Goal: Task Accomplishment & Management: Manage account settings

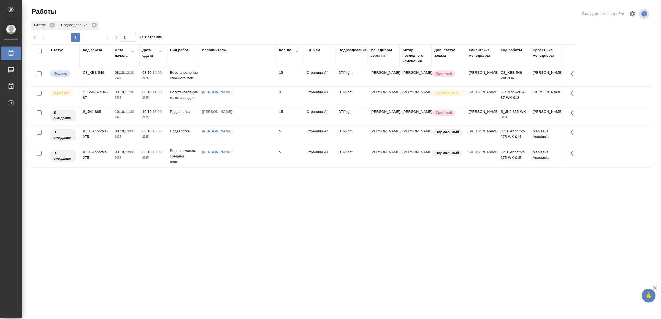
drag, startPoint x: 226, startPoint y: 278, endPoint x: 226, endPoint y: 273, distance: 5.6
drag, startPoint x: 294, startPoint y: 192, endPoint x: 293, endPoint y: 195, distance: 3.7
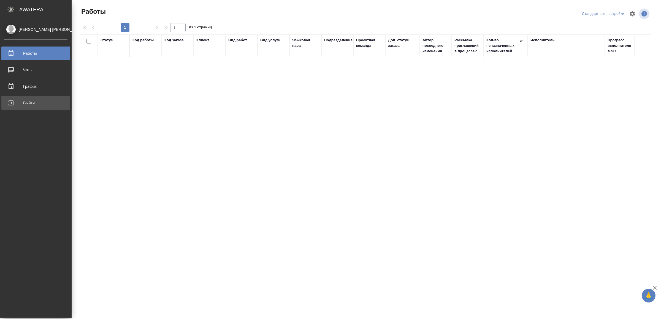
click at [15, 102] on div "Выйти" at bounding box center [35, 103] width 63 height 8
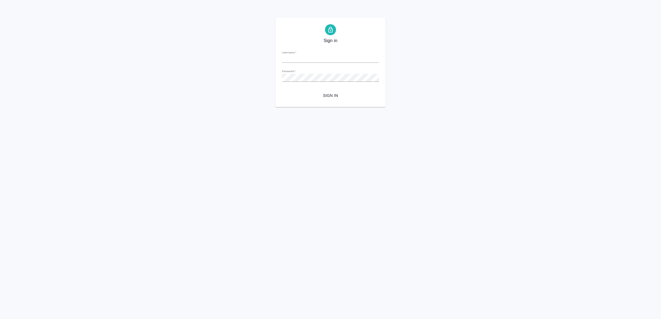
type input "v.yamkovenko@awatera.com"
click at [335, 96] on span "Sign in" at bounding box center [330, 95] width 88 height 7
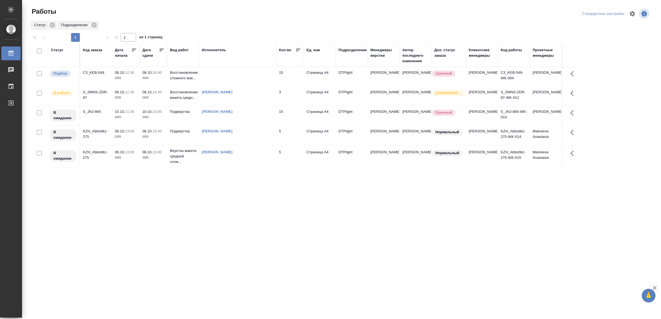
drag, startPoint x: 271, startPoint y: 235, endPoint x: 271, endPoint y: 232, distance: 3.3
click at [245, 164] on td "[PERSON_NAME]" at bounding box center [237, 156] width 77 height 19
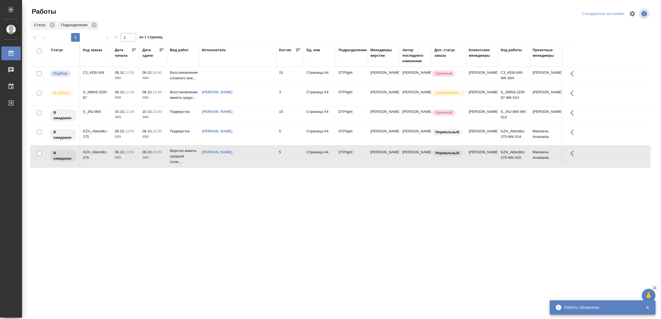
click at [269, 134] on div "[PERSON_NAME]" at bounding box center [238, 132] width 72 height 6
drag, startPoint x: 172, startPoint y: 227, endPoint x: 174, endPoint y: 225, distance: 2.9
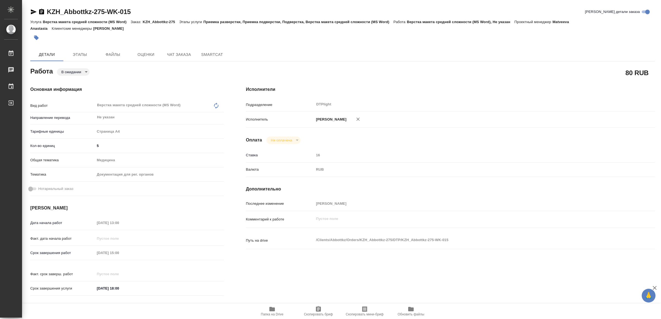
click at [270, 313] on span "Папка на Drive" at bounding box center [272, 315] width 23 height 4
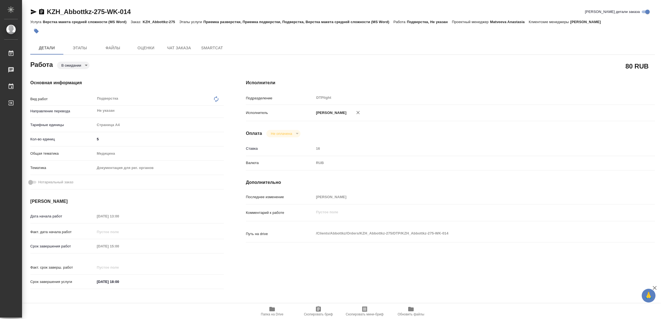
click at [273, 308] on icon "button" at bounding box center [272, 309] width 6 height 4
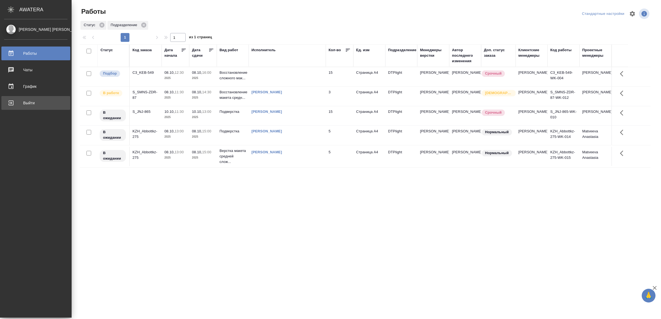
click at [28, 104] on div "Выйти" at bounding box center [35, 103] width 63 height 8
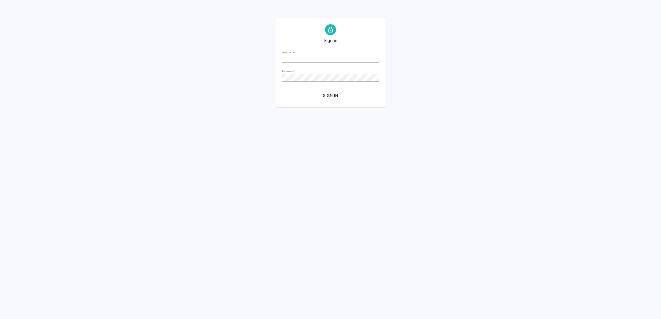
type input "v.yamkovenko@awatera.com"
click at [342, 94] on span "Sign in" at bounding box center [330, 95] width 88 height 7
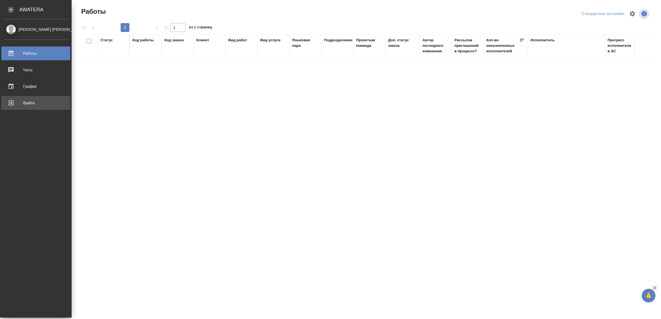
click at [24, 104] on div "Выйти" at bounding box center [35, 103] width 63 height 8
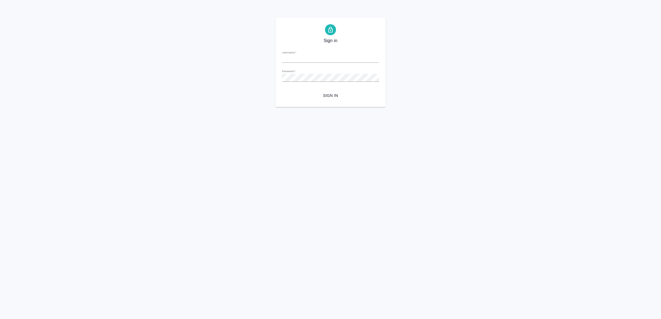
type input "[EMAIL_ADDRESS][DOMAIN_NAME]"
click at [367, 94] on span "Sign in" at bounding box center [330, 95] width 88 height 7
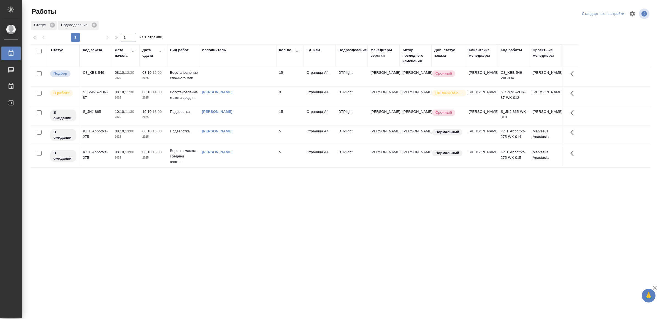
drag, startPoint x: 0, startPoint y: 0, endPoint x: 328, endPoint y: 224, distance: 397.1
drag, startPoint x: 0, startPoint y: 0, endPoint x: 371, endPoint y: 186, distance: 415.2
drag, startPoint x: 239, startPoint y: 250, endPoint x: 238, endPoint y: 245, distance: 4.4
drag, startPoint x: 0, startPoint y: 0, endPoint x: 325, endPoint y: 245, distance: 406.6
drag, startPoint x: 203, startPoint y: 207, endPoint x: 202, endPoint y: 211, distance: 3.8
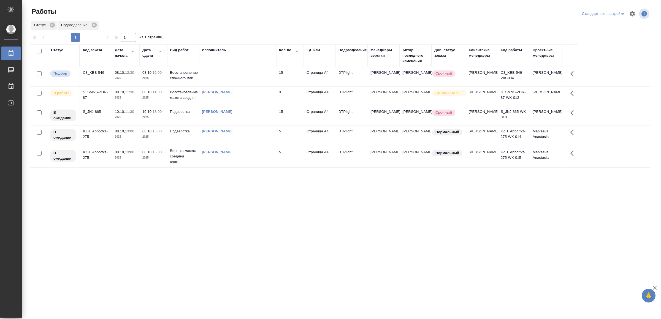
drag, startPoint x: 287, startPoint y: 250, endPoint x: 286, endPoint y: 243, distance: 6.9
drag, startPoint x: 223, startPoint y: 246, endPoint x: 219, endPoint y: 236, distance: 10.1
drag, startPoint x: 194, startPoint y: 227, endPoint x: 200, endPoint y: 221, distance: 9.2
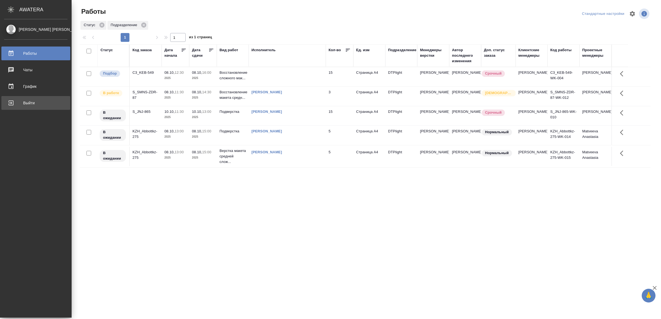
click at [23, 98] on link "Выйти" at bounding box center [35, 103] width 69 height 14
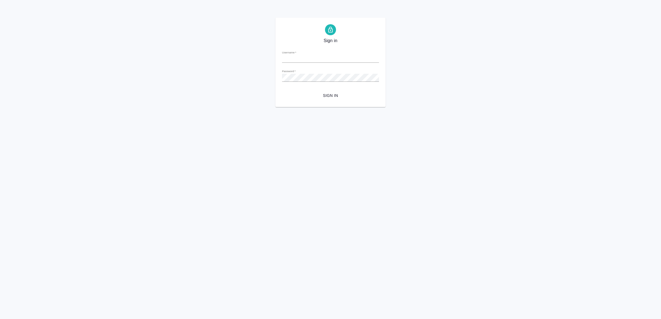
type input "[EMAIL_ADDRESS][DOMAIN_NAME]"
click at [336, 93] on span "Sign in" at bounding box center [330, 95] width 88 height 7
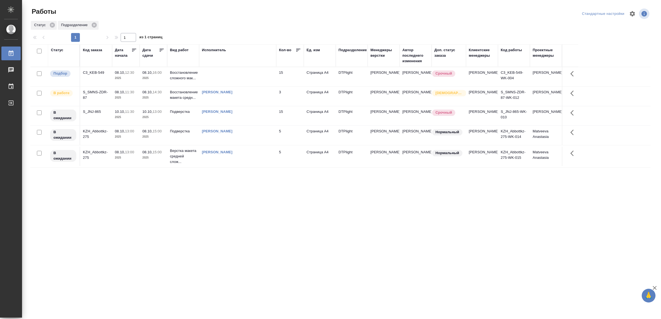
drag, startPoint x: 247, startPoint y: 211, endPoint x: 248, endPoint y: 207, distance: 5.0
drag, startPoint x: 226, startPoint y: 242, endPoint x: 232, endPoint y: 240, distance: 6.2
drag, startPoint x: 244, startPoint y: 224, endPoint x: 247, endPoint y: 216, distance: 8.0
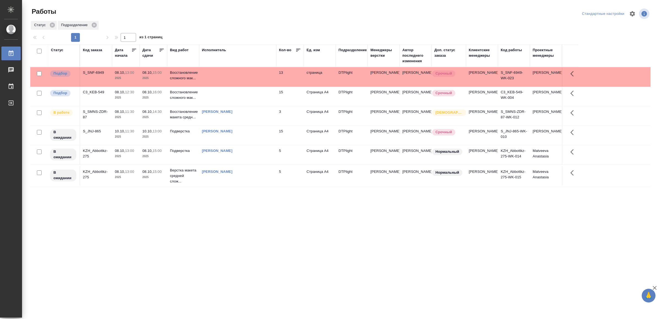
click at [245, 78] on td at bounding box center [237, 76] width 77 height 19
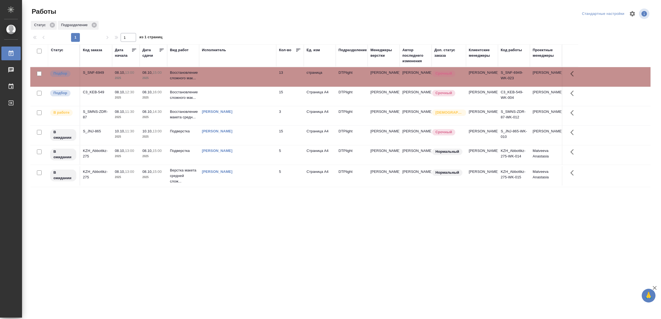
click at [245, 78] on td at bounding box center [237, 76] width 77 height 19
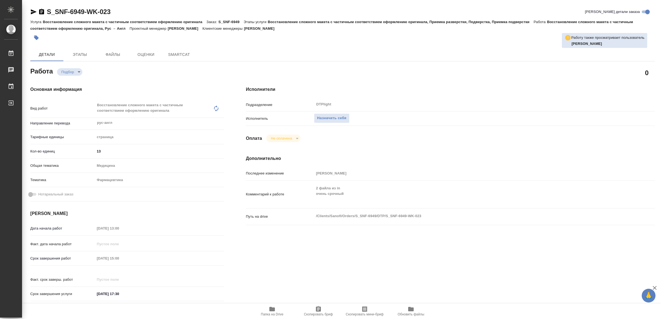
click at [265, 314] on span "Папка на Drive" at bounding box center [272, 315] width 23 height 4
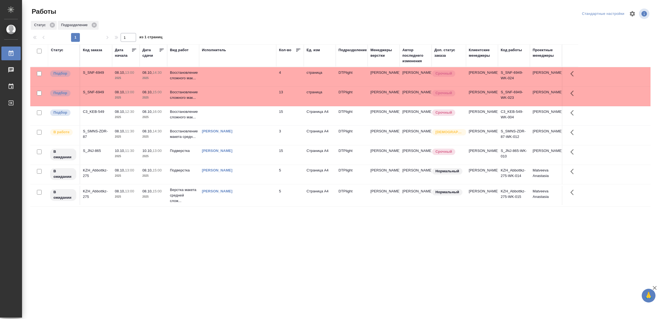
click at [227, 70] on td at bounding box center [237, 76] width 77 height 19
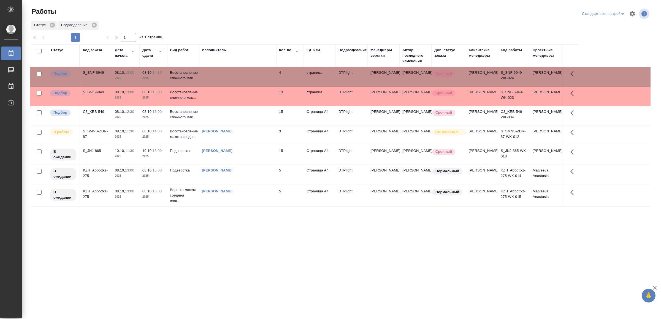
click at [227, 70] on td at bounding box center [237, 76] width 77 height 19
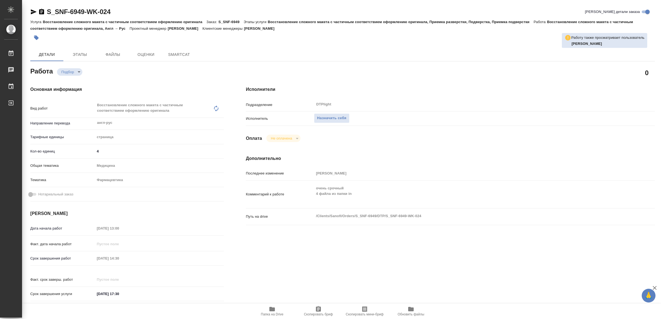
click at [278, 312] on span "Папка на Drive" at bounding box center [272, 311] width 40 height 10
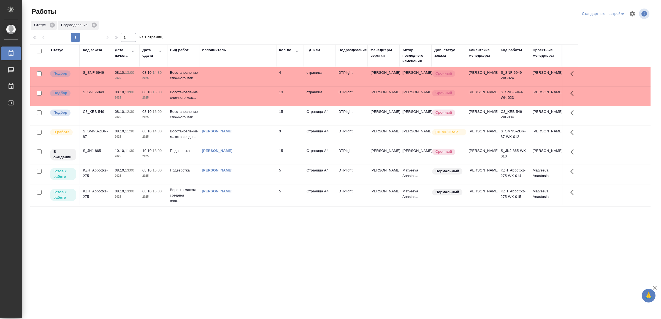
click at [264, 173] on div "[PERSON_NAME]" at bounding box center [238, 171] width 72 height 6
click at [264, 173] on div "Ямковенко Вера" at bounding box center [238, 171] width 72 height 6
click at [245, 194] on div "[PERSON_NAME]" at bounding box center [238, 192] width 72 height 6
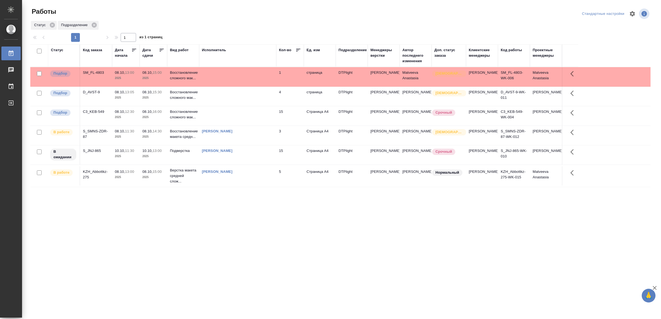
click at [211, 80] on td at bounding box center [237, 76] width 77 height 19
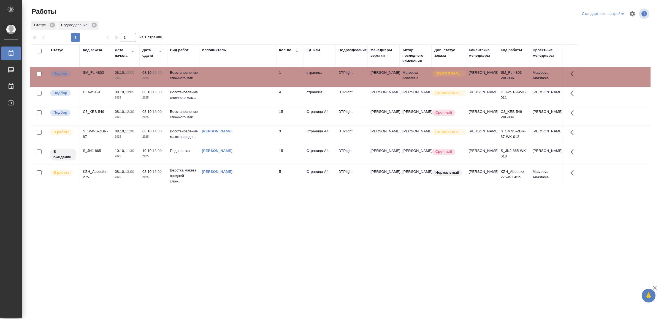
click at [211, 80] on td at bounding box center [237, 76] width 77 height 19
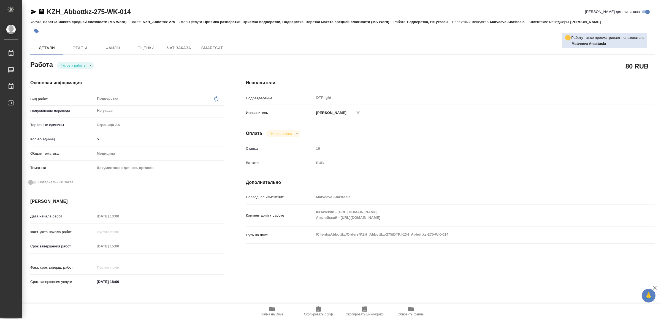
click at [33, 13] on icon "button" at bounding box center [34, 11] width 6 height 5
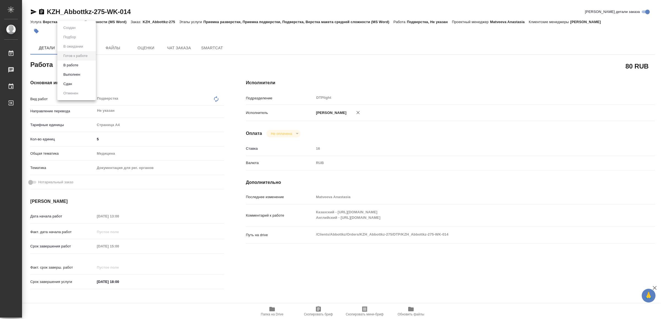
click at [78, 67] on body "🙏 .cls-1 fill:#fff; AWATERA Yamkovenko Vera Работы 0 Чаты График Выйти KZH_Abbo…" at bounding box center [330, 159] width 661 height 319
click at [78, 66] on button "В работе" at bounding box center [71, 65] width 18 height 6
type textarea "x"
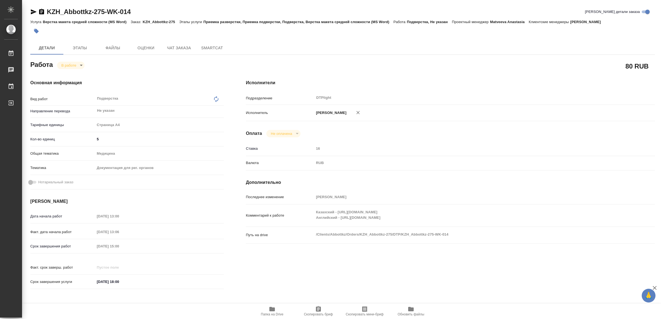
type textarea "x"
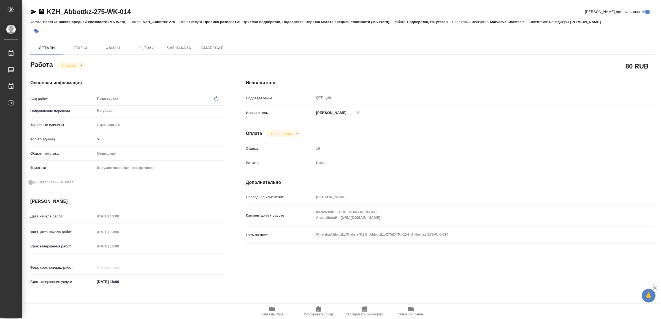
type textarea "x"
click at [268, 312] on span "Папка на Drive" at bounding box center [272, 311] width 40 height 10
click at [279, 309] on span "Папка на Drive" at bounding box center [272, 311] width 40 height 10
click at [70, 65] on body "🙏 .cls-1 fill:#fff; AWATERA Yamkovenko Vera Работы 0 Чаты График Выйти KZH_Abbo…" at bounding box center [330, 159] width 661 height 319
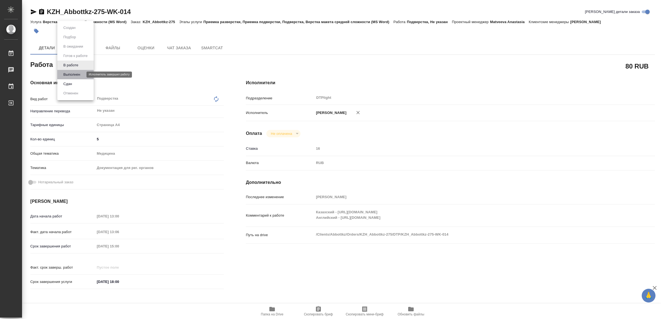
click at [80, 72] on button "Выполнен" at bounding box center [72, 75] width 20 height 6
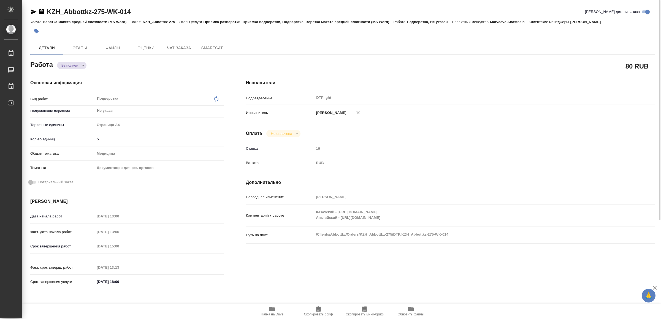
type textarea "x"
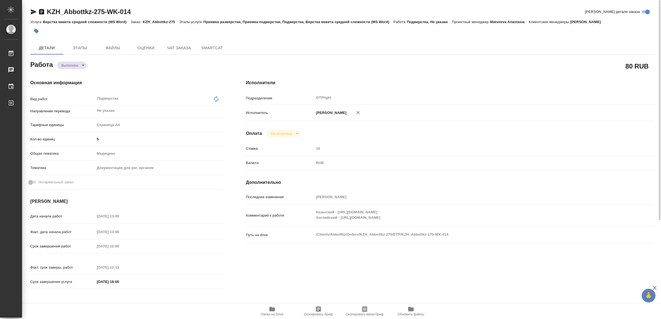
type textarea "x"
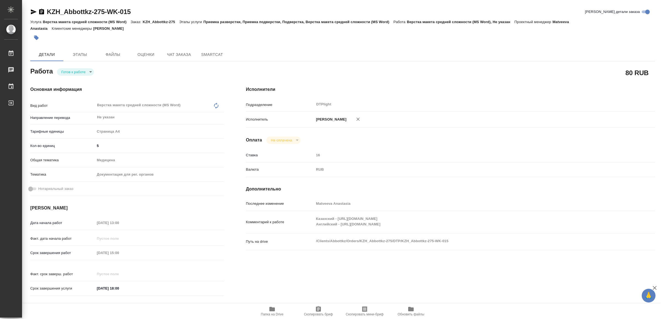
click at [32, 10] on icon "button" at bounding box center [34, 11] width 6 height 5
click at [85, 69] on body "🙏 .cls-1 fill:#fff; AWATERA Yamkovenko [PERSON_NAME] Работы 0 Чаты График Выйти…" at bounding box center [330, 159] width 661 height 319
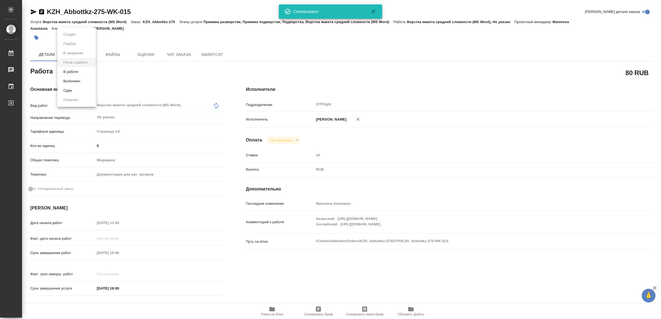
click at [85, 69] on li "В работе" at bounding box center [76, 71] width 39 height 9
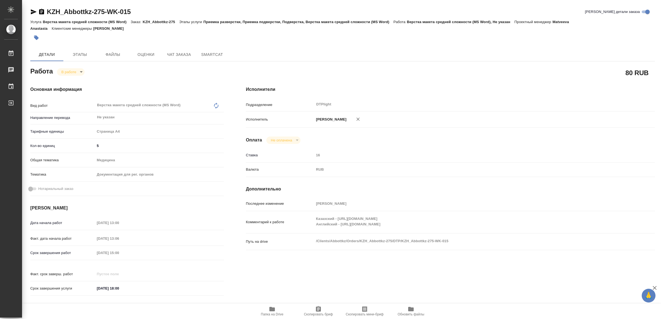
type textarea "x"
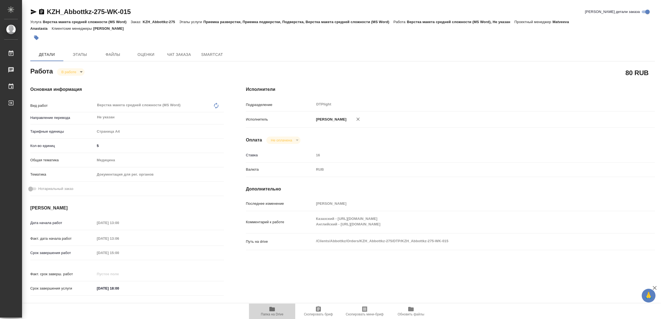
click at [273, 309] on icon "button" at bounding box center [272, 309] width 6 height 4
click at [32, 11] on icon "button" at bounding box center [34, 11] width 6 height 5
click at [73, 70] on body "🙏 .cls-1 fill:#fff; AWATERA Yamkovenko Vera Работы 0 Чаты График Выйти KZH_Abbo…" at bounding box center [330, 159] width 661 height 319
click at [75, 77] on li "Выполнен" at bounding box center [75, 81] width 36 height 9
type textarea "x"
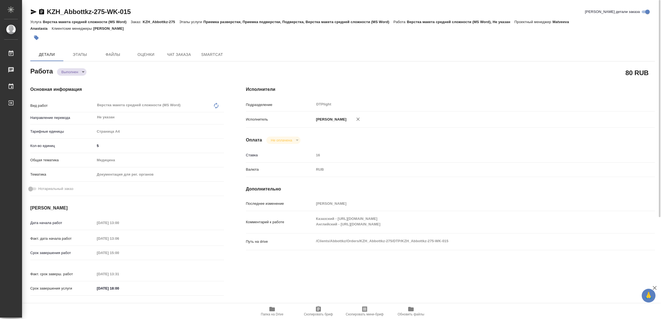
type textarea "x"
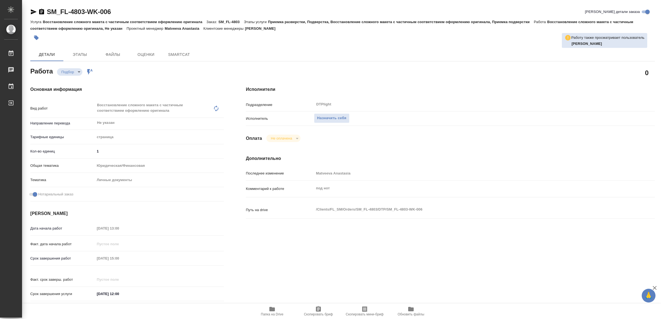
click at [267, 312] on span "Папка на Drive" at bounding box center [272, 311] width 40 height 10
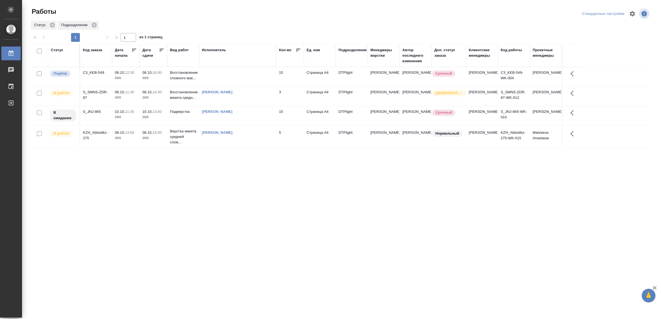
drag, startPoint x: 235, startPoint y: 208, endPoint x: 234, endPoint y: 211, distance: 3.4
drag, startPoint x: 131, startPoint y: 226, endPoint x: 148, endPoint y: 225, distance: 17.7
drag, startPoint x: 163, startPoint y: 228, endPoint x: 178, endPoint y: 221, distance: 16.9
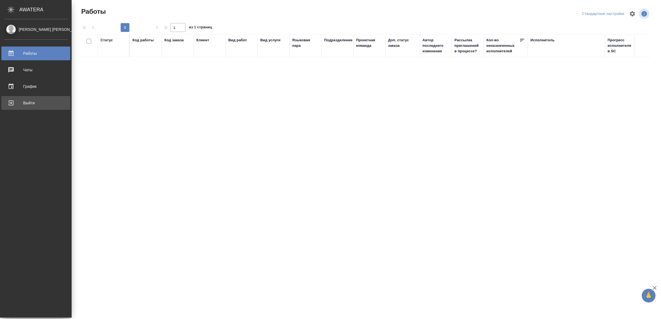
click at [19, 102] on div "Выйти" at bounding box center [35, 103] width 63 height 8
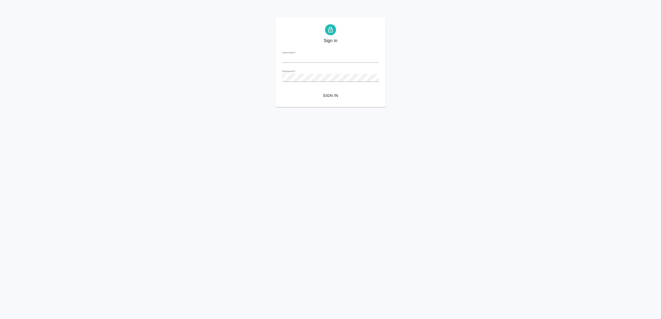
type input "[EMAIL_ADDRESS][DOMAIN_NAME]"
click at [306, 97] on span "Sign in" at bounding box center [330, 95] width 88 height 7
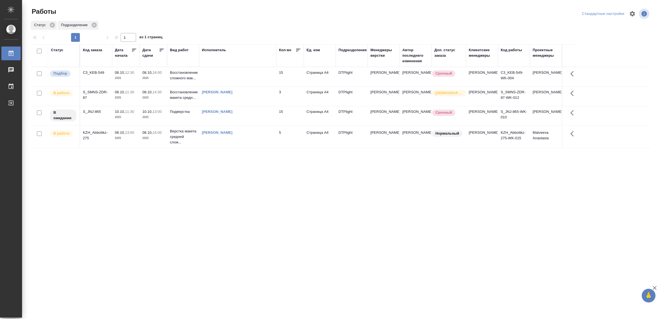
drag, startPoint x: 246, startPoint y: 200, endPoint x: 252, endPoint y: 195, distance: 7.8
click at [234, 76] on td at bounding box center [237, 76] width 77 height 19
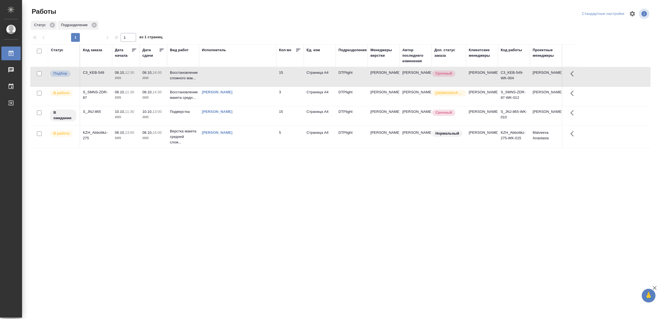
click at [234, 76] on td at bounding box center [237, 76] width 77 height 19
drag, startPoint x: 188, startPoint y: 226, endPoint x: 193, endPoint y: 213, distance: 13.3
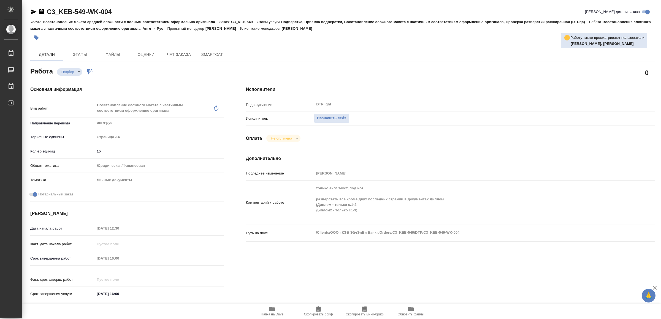
click at [278, 313] on span "Папка на Drive" at bounding box center [272, 315] width 23 height 4
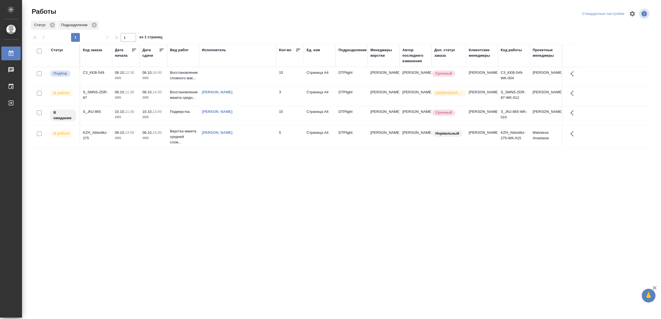
drag, startPoint x: 216, startPoint y: 206, endPoint x: 219, endPoint y: 205, distance: 3.3
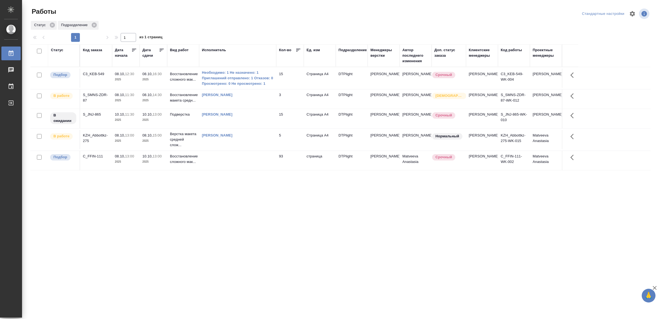
drag, startPoint x: 237, startPoint y: 220, endPoint x: 236, endPoint y: 223, distance: 3.2
click at [226, 211] on div "Статус Код заказа Дата начала Дата сдачи Вид работ Исполнитель Кол-во Ед. изм П…" at bounding box center [340, 143] width 620 height 198
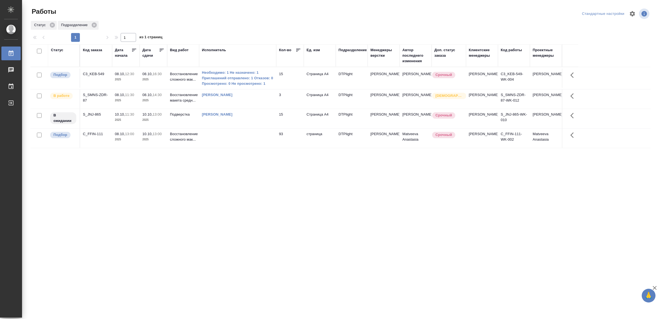
click at [264, 180] on div "Статус Код заказа Дата начала Дата сдачи Вид работ Исполнитель Кол-во Ед. изм П…" at bounding box center [340, 143] width 620 height 198
click at [259, 140] on td at bounding box center [237, 138] width 77 height 19
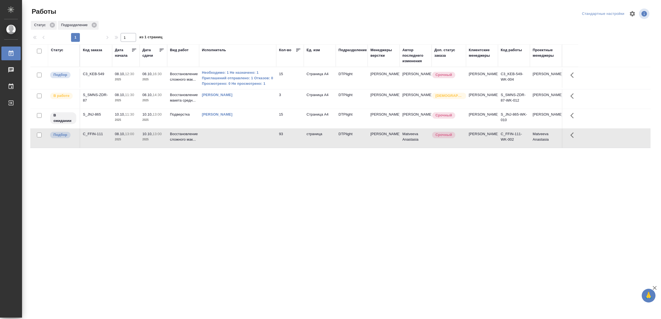
click at [259, 140] on td at bounding box center [237, 138] width 77 height 19
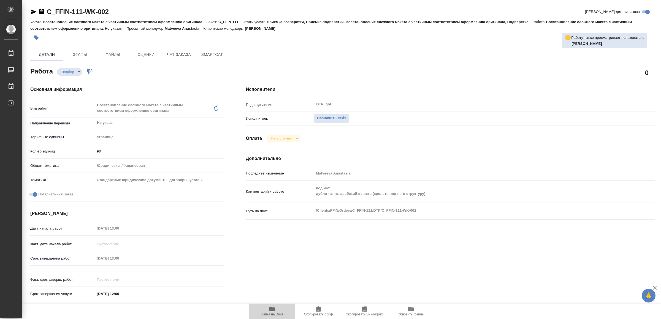
click at [280, 309] on span "Папка на Drive" at bounding box center [272, 311] width 40 height 10
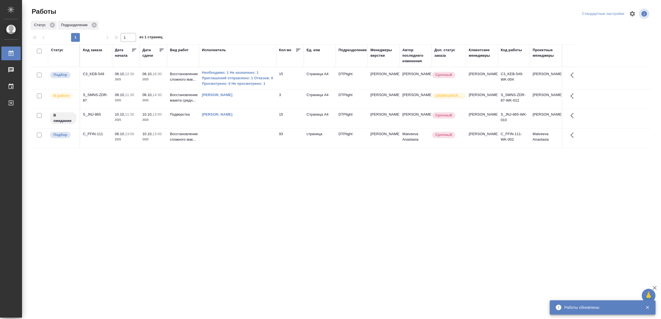
drag, startPoint x: 241, startPoint y: 275, endPoint x: 241, endPoint y: 271, distance: 4.4
drag, startPoint x: 172, startPoint y: 225, endPoint x: 175, endPoint y: 224, distance: 2.8
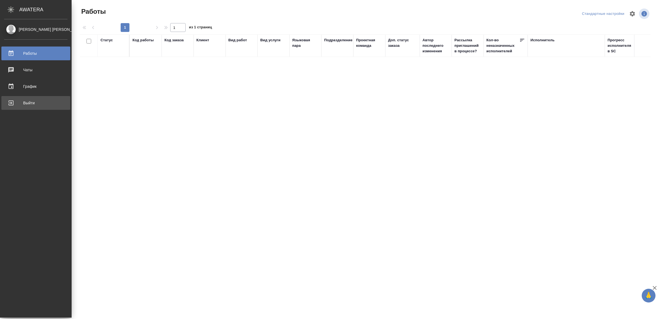
click at [19, 100] on div "Выйти" at bounding box center [35, 103] width 63 height 8
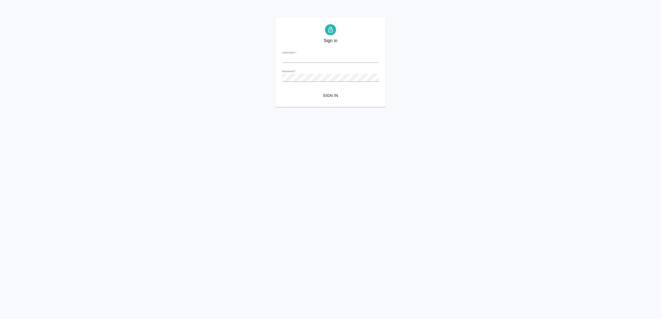
type input "[EMAIL_ADDRESS][DOMAIN_NAME]"
click at [324, 98] on span "Sign in" at bounding box center [330, 95] width 88 height 7
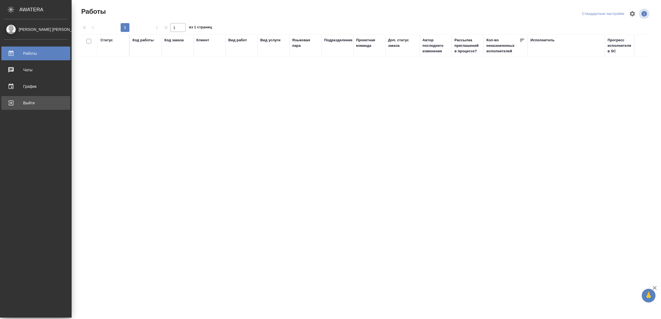
click at [25, 104] on div "Выйти" at bounding box center [35, 103] width 63 height 8
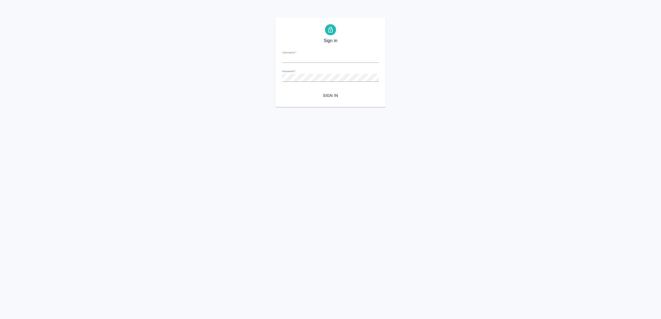
type input "v.yamkovenko@awatera.com"
click at [325, 93] on span "Sign in" at bounding box center [330, 95] width 88 height 7
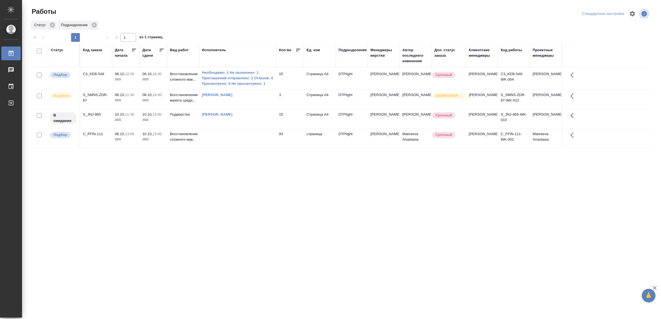
click at [275, 102] on td "[PERSON_NAME]" at bounding box center [237, 98] width 77 height 19
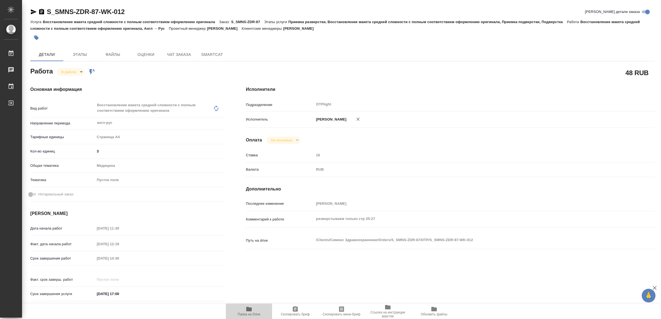
click at [254, 307] on span "Папка на Drive" at bounding box center [249, 311] width 40 height 10
click at [34, 10] on icon "button" at bounding box center [33, 12] width 7 height 7
click at [72, 69] on body "🙏 .cls-1 fill:#fff; AWATERA Yamkovenko Vera Работы 0 Чаты График Выйти S_SMNS-Z…" at bounding box center [330, 159] width 661 height 319
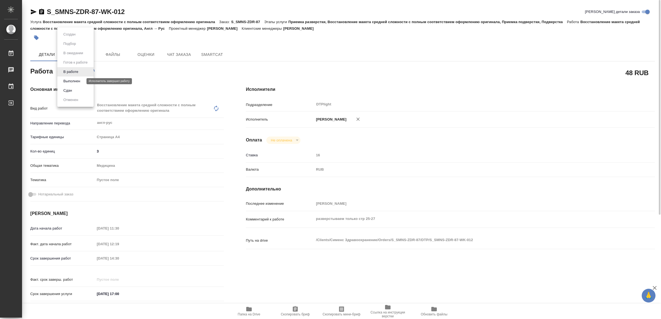
drag, startPoint x: 73, startPoint y: 80, endPoint x: 115, endPoint y: 104, distance: 48.6
click at [73, 80] on button "Выполнен" at bounding box center [72, 81] width 20 height 6
type textarea "x"
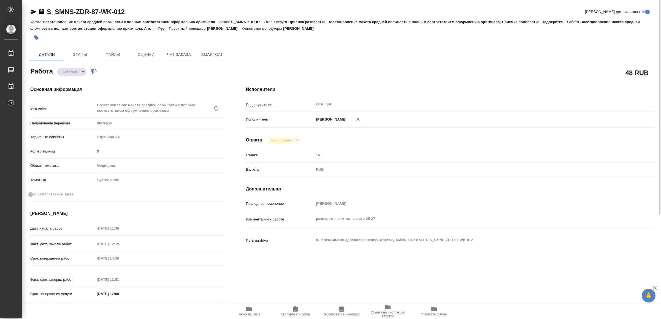
type textarea "x"
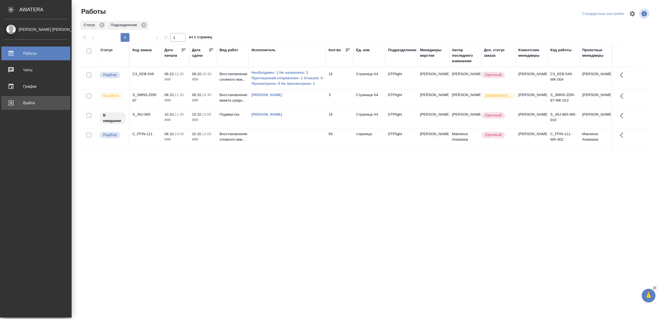
click at [18, 105] on div "Выйти" at bounding box center [35, 103] width 63 height 8
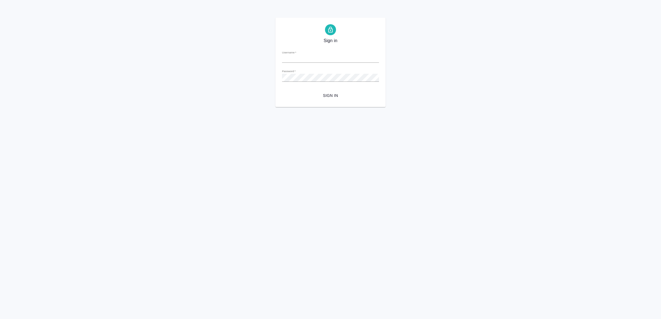
type input "[EMAIL_ADDRESS][DOMAIN_NAME]"
click at [328, 90] on form "Username   * [EMAIL_ADDRESS][DOMAIN_NAME] Password   * urlPath   * / Sign in" at bounding box center [330, 73] width 97 height 54
click at [328, 92] on button "Sign in" at bounding box center [330, 96] width 97 height 10
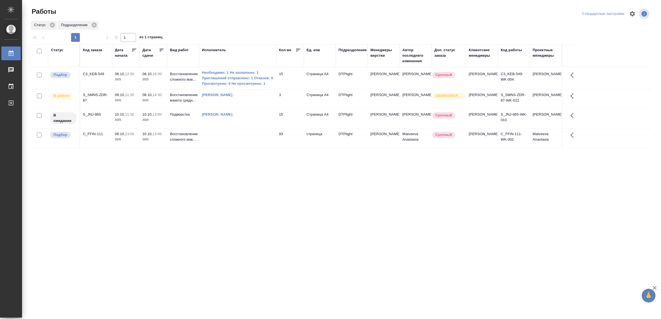
click at [72, 245] on div "Работы Стандартные настройки Статус Подразделение 1 1 из 1 страниц Статус Код з…" at bounding box center [342, 123] width 631 height 246
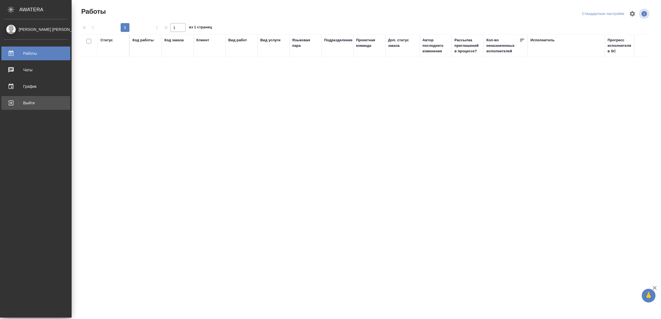
click at [16, 103] on div "Выйти" at bounding box center [35, 103] width 63 height 8
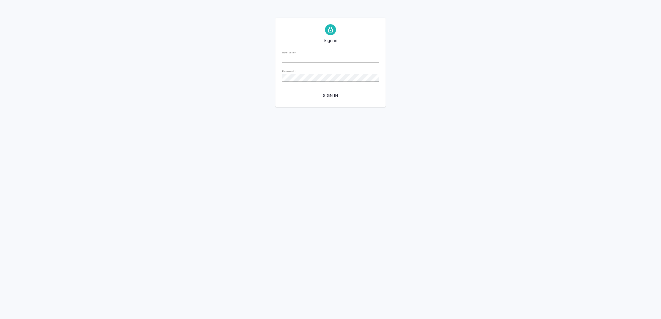
type input "[EMAIL_ADDRESS][DOMAIN_NAME]"
click at [330, 94] on span "Sign in" at bounding box center [330, 95] width 88 height 7
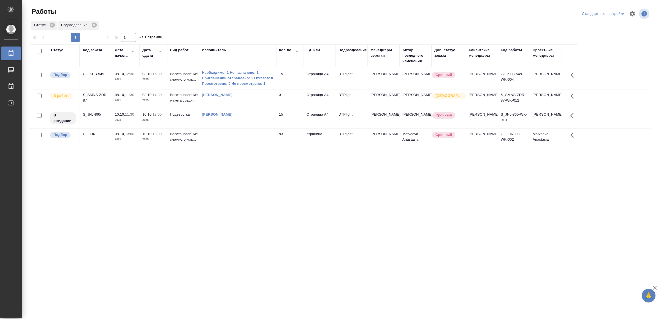
click at [333, 208] on div "Статус Код заказа Дата начала Дата сдачи Вид работ Исполнитель Кол-во Ед. изм П…" at bounding box center [340, 143] width 620 height 198
drag, startPoint x: 255, startPoint y: 264, endPoint x: 256, endPoint y: 257, distance: 6.9
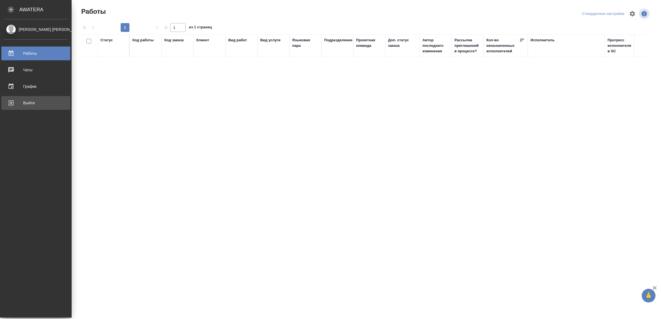
click at [41, 99] on div "Выйти" at bounding box center [35, 103] width 63 height 8
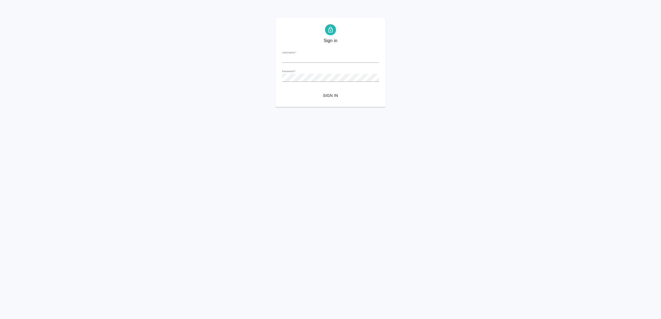
type input "[EMAIL_ADDRESS][DOMAIN_NAME]"
click at [336, 97] on span "Sign in" at bounding box center [330, 95] width 88 height 7
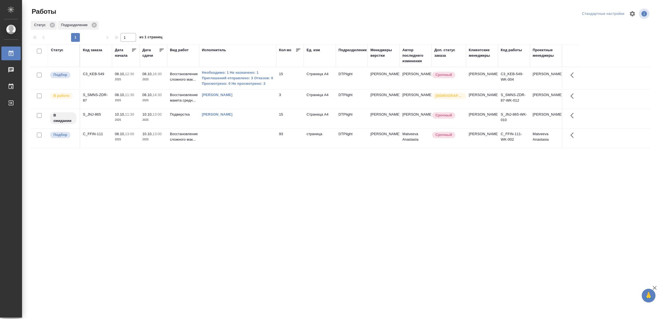
drag, startPoint x: 170, startPoint y: 263, endPoint x: 171, endPoint y: 260, distance: 2.8
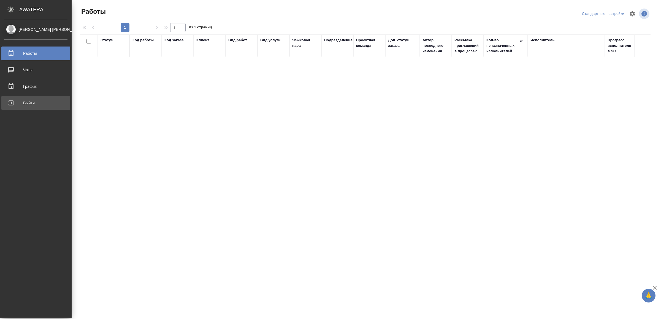
click at [18, 102] on div "Выйти" at bounding box center [35, 103] width 63 height 8
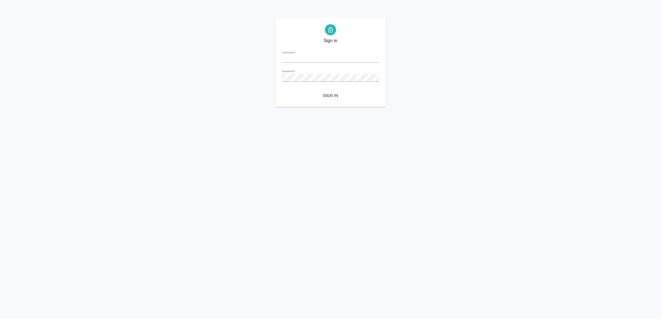
type input "v.yamkovenko@awatera.com"
click at [324, 95] on span "Sign in" at bounding box center [330, 95] width 88 height 7
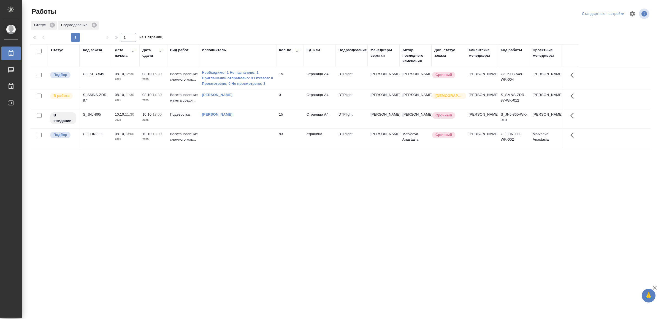
drag, startPoint x: 195, startPoint y: 198, endPoint x: 194, endPoint y: 194, distance: 4.2
drag, startPoint x: 237, startPoint y: 250, endPoint x: 235, endPoint y: 243, distance: 7.4
drag, startPoint x: 0, startPoint y: 0, endPoint x: 210, endPoint y: 202, distance: 291.1
drag, startPoint x: 199, startPoint y: 215, endPoint x: 206, endPoint y: 212, distance: 6.9
drag, startPoint x: 219, startPoint y: 164, endPoint x: 229, endPoint y: 166, distance: 10.0
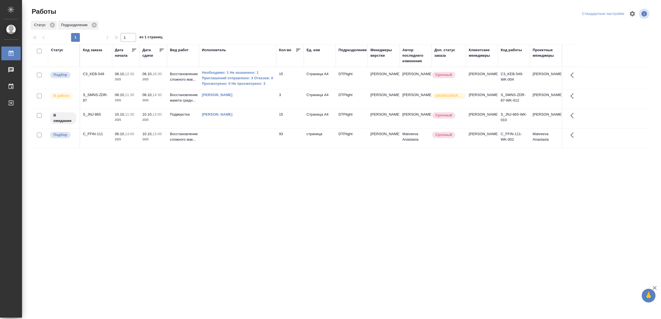
drag, startPoint x: 245, startPoint y: 200, endPoint x: 228, endPoint y: 209, distance: 18.9
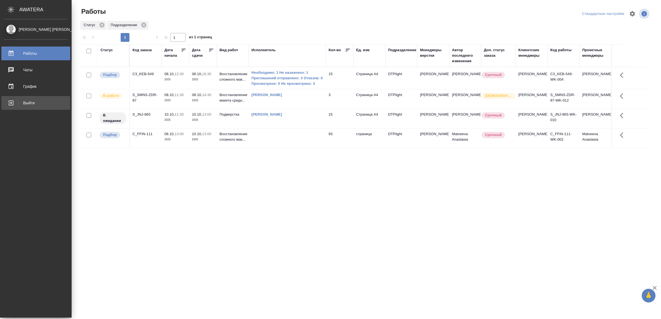
click at [22, 103] on div "Выйти" at bounding box center [35, 103] width 63 height 8
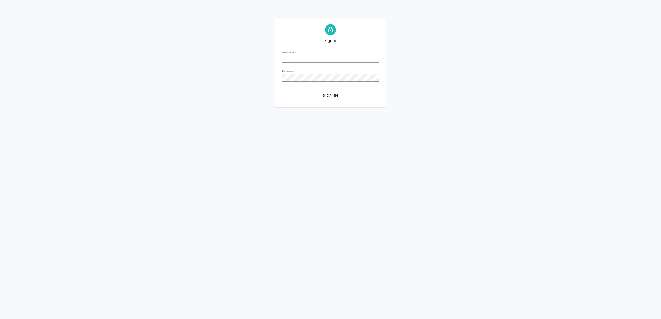
type input "[EMAIL_ADDRESS][DOMAIN_NAME]"
click at [334, 95] on span "Sign in" at bounding box center [330, 95] width 88 height 7
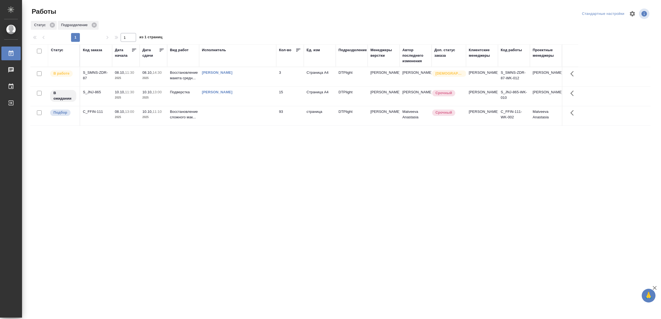
click at [232, 191] on div "Статус Код заказа Дата начала Дата сдачи Вид работ Исполнитель Кол-во Ед. изм П…" at bounding box center [340, 143] width 620 height 198
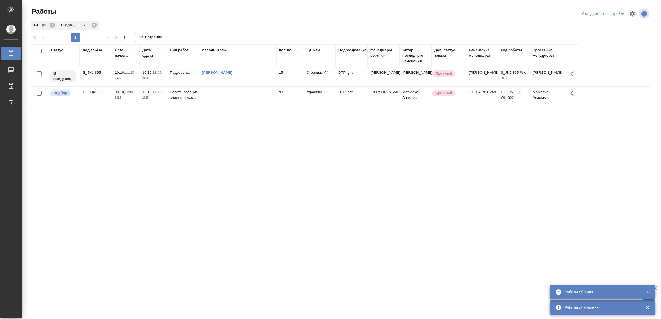
drag, startPoint x: 204, startPoint y: 255, endPoint x: 204, endPoint y: 249, distance: 6.1
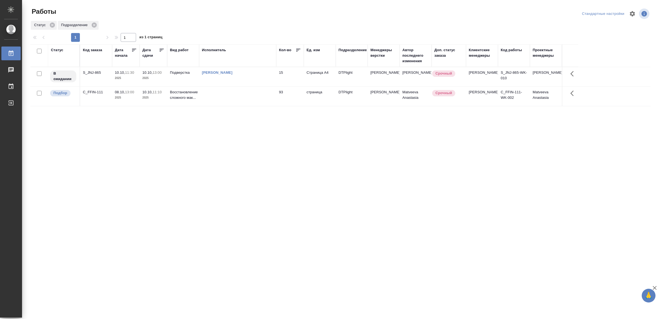
drag, startPoint x: 169, startPoint y: 212, endPoint x: 172, endPoint y: 208, distance: 5.4
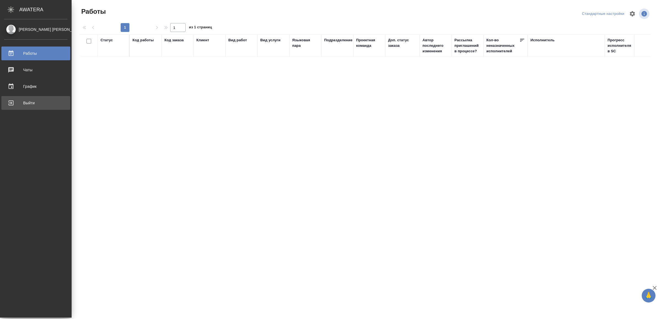
click at [23, 97] on link "Выйти" at bounding box center [35, 103] width 69 height 14
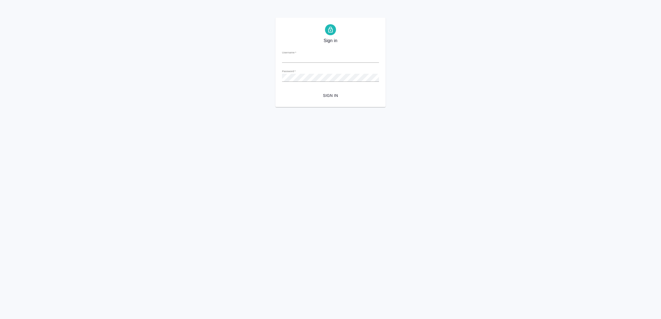
type input "[EMAIL_ADDRESS][DOMAIN_NAME]"
click at [326, 94] on span "Sign in" at bounding box center [330, 95] width 88 height 7
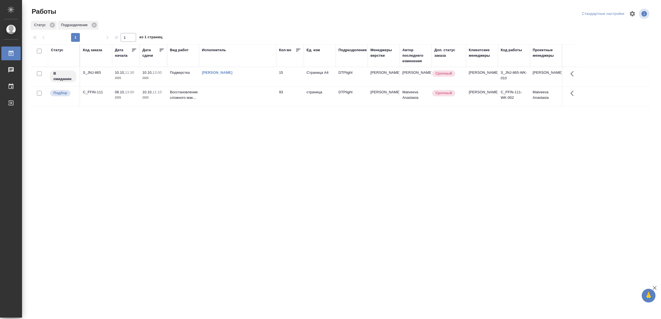
drag, startPoint x: 177, startPoint y: 208, endPoint x: 188, endPoint y: 199, distance: 14.5
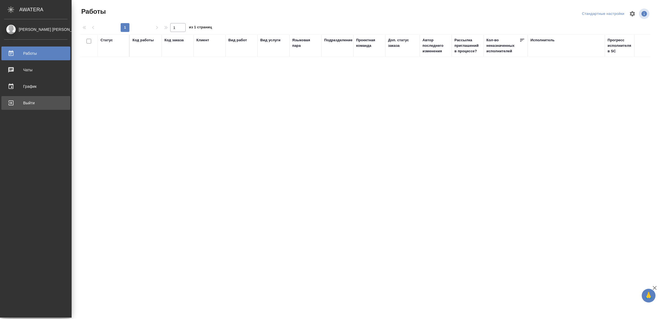
click at [18, 102] on div "Выйти" at bounding box center [35, 103] width 63 height 8
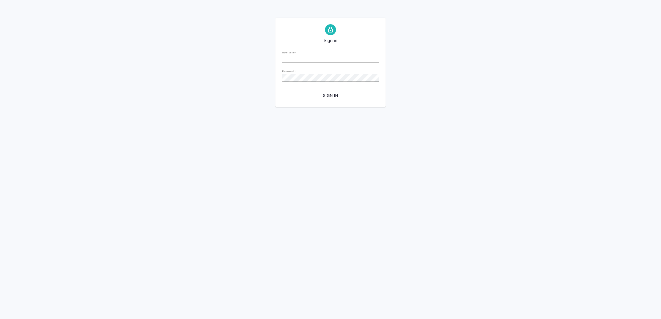
type input "[EMAIL_ADDRESS][DOMAIN_NAME]"
click at [320, 93] on span "Sign in" at bounding box center [330, 95] width 88 height 7
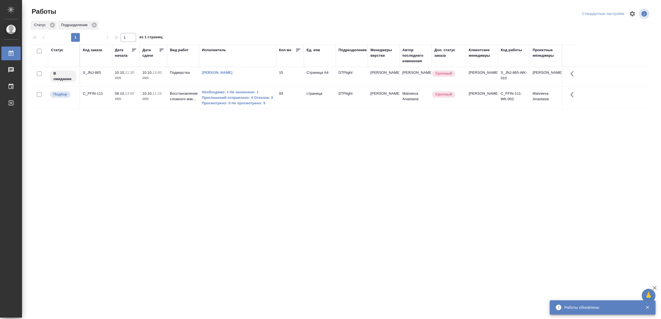
drag, startPoint x: 143, startPoint y: 161, endPoint x: 145, endPoint y: 157, distance: 3.9
drag, startPoint x: 140, startPoint y: 226, endPoint x: 140, endPoint y: 221, distance: 5.0
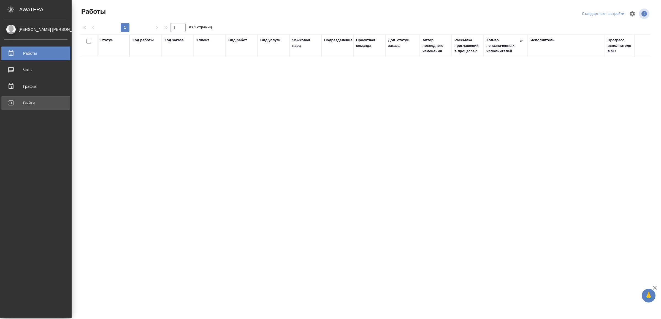
click at [16, 101] on div "Выйти" at bounding box center [35, 103] width 63 height 8
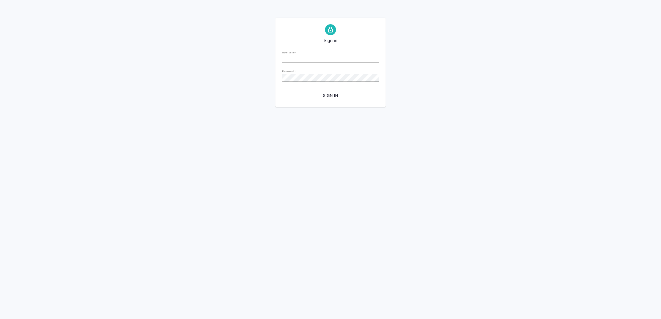
type input "[EMAIL_ADDRESS][DOMAIN_NAME]"
click at [324, 95] on span "Sign in" at bounding box center [330, 95] width 88 height 7
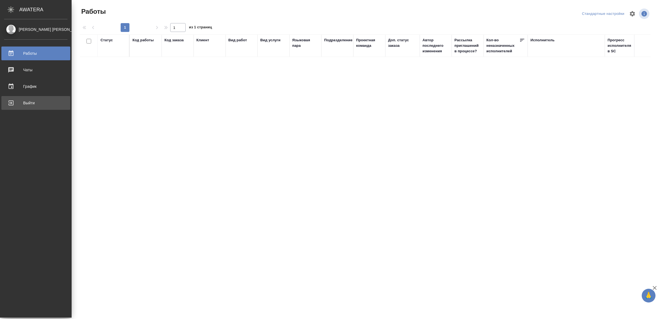
click at [18, 99] on div "Выйти" at bounding box center [35, 103] width 63 height 8
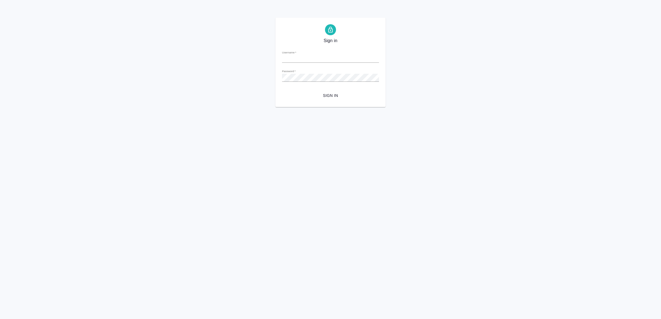
type input "v.yamkovenko@awatera.com"
click at [361, 99] on button "Sign in" at bounding box center [330, 96] width 97 height 10
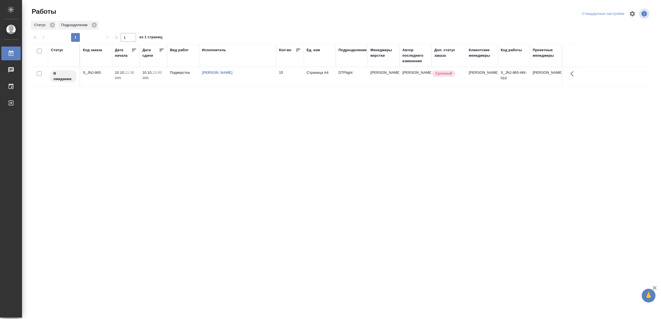
drag, startPoint x: 140, startPoint y: 6, endPoint x: 186, endPoint y: 197, distance: 196.2
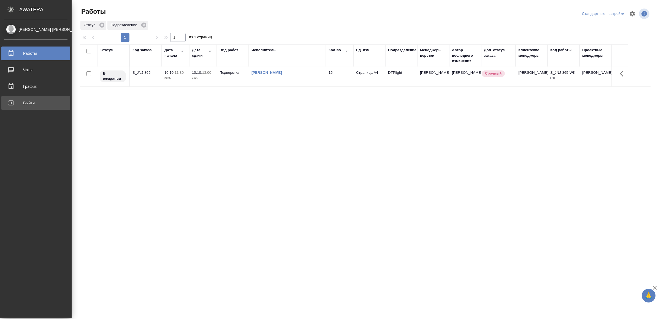
click at [15, 99] on div "Выйти" at bounding box center [35, 103] width 63 height 8
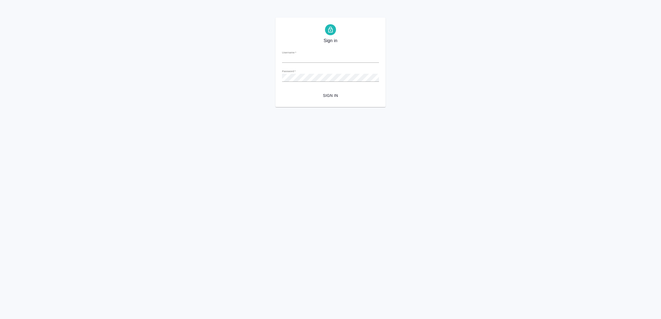
type input "[EMAIL_ADDRESS][DOMAIN_NAME]"
click at [317, 96] on span "Sign in" at bounding box center [330, 95] width 88 height 7
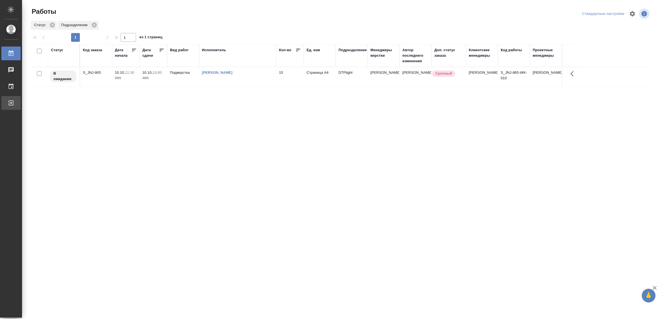
click at [11, 102] on div "Выйти" at bounding box center [4, 103] width 14 height 8
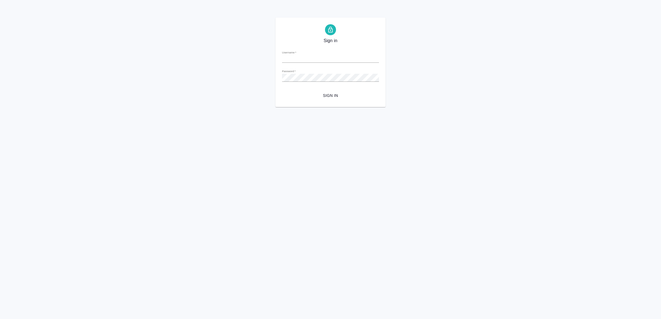
type input "[EMAIL_ADDRESS][DOMAIN_NAME]"
click at [327, 93] on span "Sign in" at bounding box center [330, 95] width 88 height 7
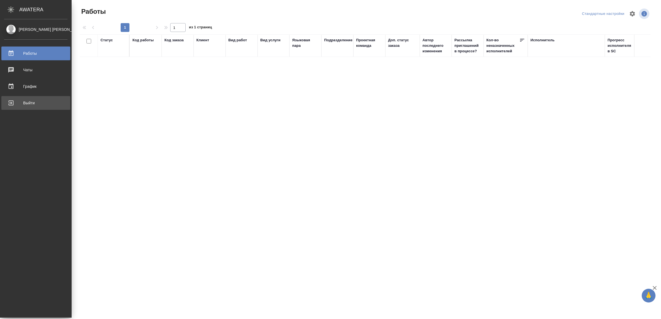
click at [26, 103] on div "Выйти" at bounding box center [35, 103] width 63 height 8
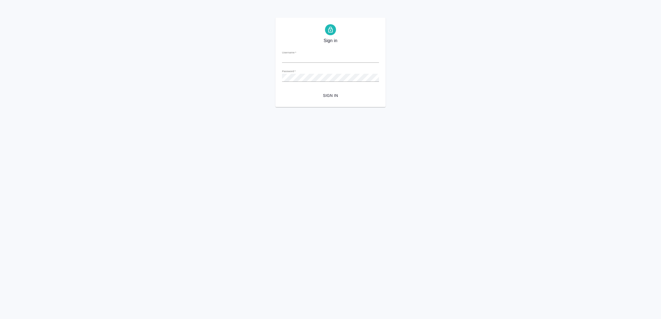
type input "v.yamkovenko@awatera.com"
click at [342, 94] on span "Sign in" at bounding box center [330, 95] width 88 height 7
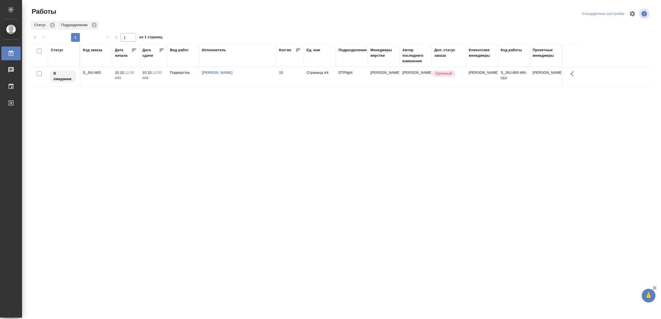
drag, startPoint x: 0, startPoint y: 0, endPoint x: 207, endPoint y: 160, distance: 261.1
drag, startPoint x: 180, startPoint y: 164, endPoint x: 181, endPoint y: 158, distance: 5.6
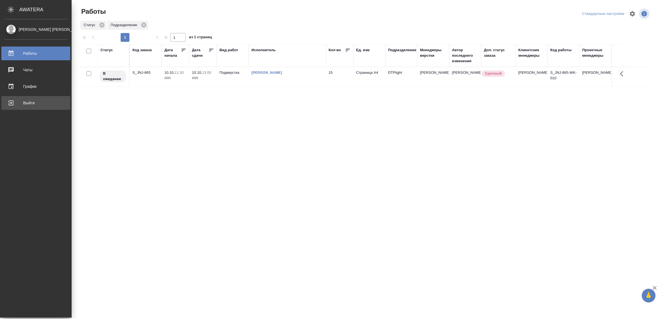
click at [17, 99] on div "Выйти" at bounding box center [35, 103] width 63 height 8
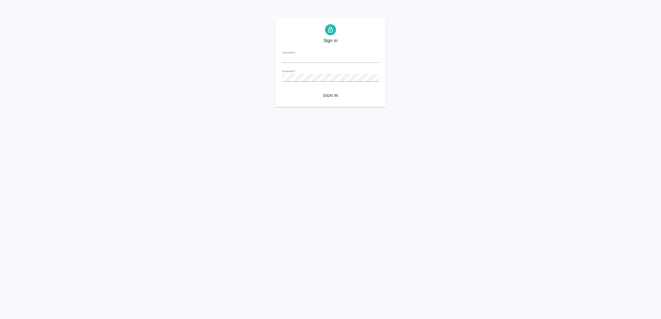
type input "[EMAIL_ADDRESS][DOMAIN_NAME]"
click at [319, 94] on span "Sign in" at bounding box center [330, 95] width 88 height 7
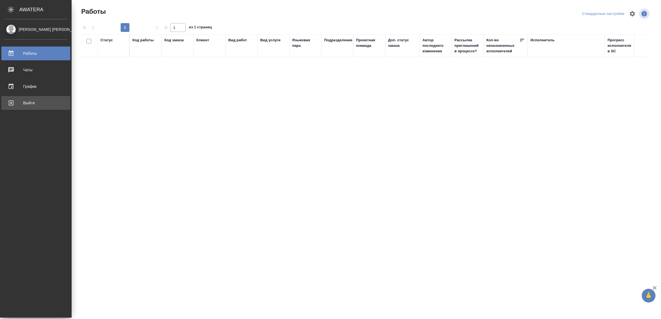
click at [22, 102] on div "Выйти" at bounding box center [35, 103] width 63 height 8
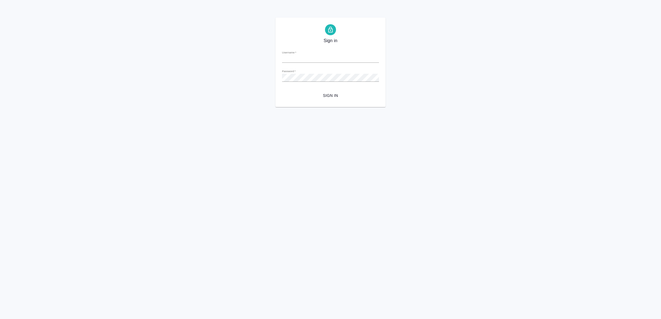
type input "v.yamkovenko@awatera.com"
click at [325, 93] on span "Sign in" at bounding box center [330, 95] width 88 height 7
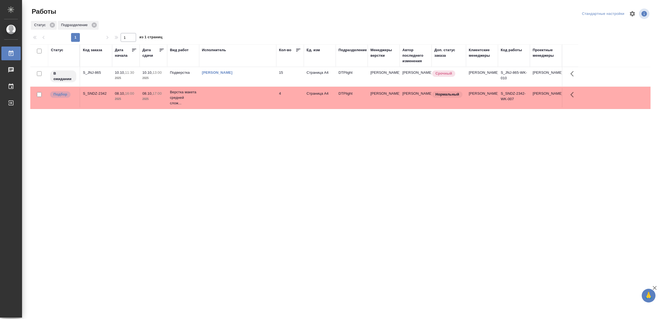
click at [218, 98] on td at bounding box center [237, 97] width 77 height 19
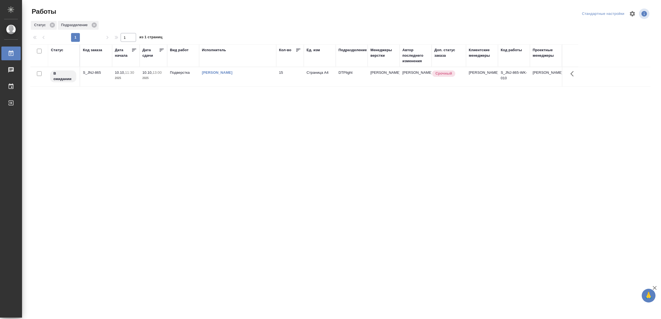
drag, startPoint x: 192, startPoint y: 192, endPoint x: 199, endPoint y: 183, distance: 10.6
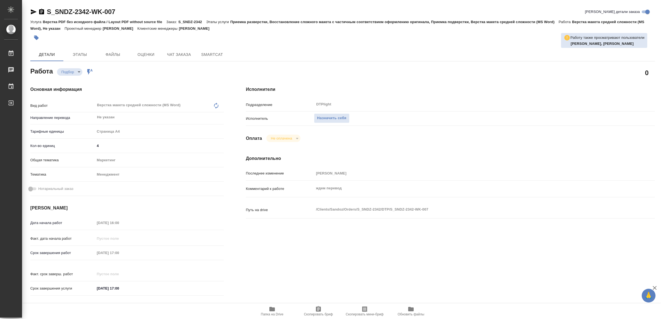
click at [273, 309] on icon "button" at bounding box center [272, 309] width 6 height 4
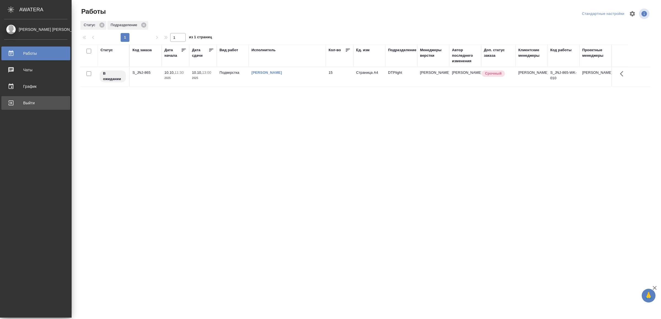
click at [20, 104] on div "Выйти" at bounding box center [35, 103] width 63 height 8
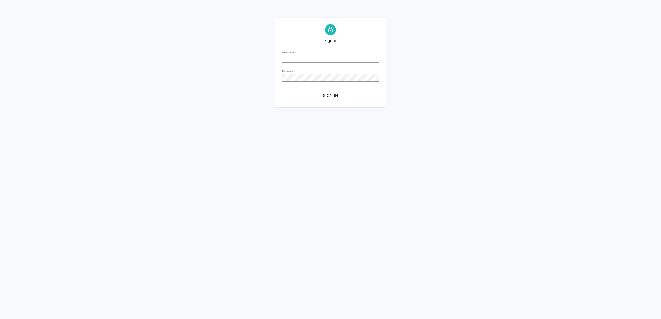
type input "[EMAIL_ADDRESS][DOMAIN_NAME]"
drag, startPoint x: 343, startPoint y: 94, endPoint x: 326, endPoint y: 107, distance: 22.1
click at [343, 94] on span "Sign in" at bounding box center [330, 95] width 88 height 7
